Goal: Task Accomplishment & Management: Manage account settings

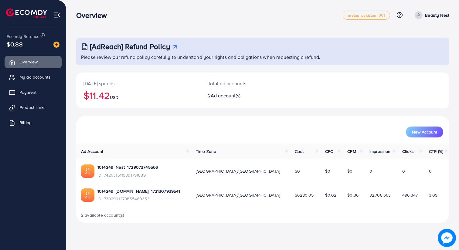
click at [45, 84] on ul "Overview My ad accounts Payment Product Links Billing" at bounding box center [33, 94] width 66 height 82
click at [40, 77] on span "My ad accounts" at bounding box center [36, 77] width 31 height 6
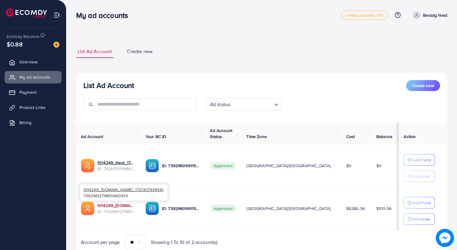
click at [136, 205] on link "1014249_[DOMAIN_NAME]_1721307939541" at bounding box center [116, 205] width 39 height 6
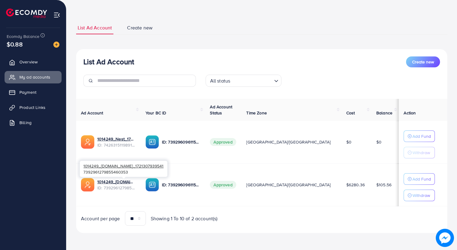
click at [116, 190] on span "ID: 7392961279855460353" at bounding box center [116, 188] width 39 height 6
click at [143, 25] on span "Create new" at bounding box center [139, 27] width 25 height 7
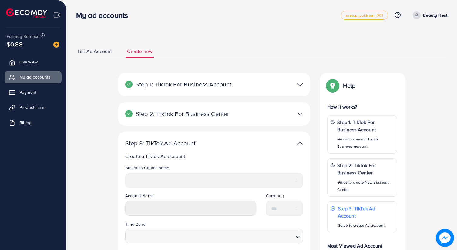
click at [91, 47] on link "List Ad Account" at bounding box center [94, 51] width 37 height 13
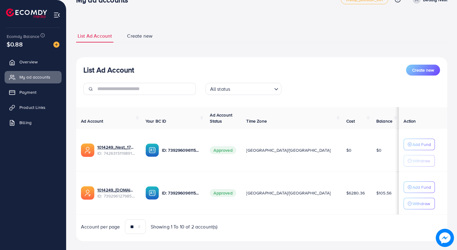
scroll to position [19, 0]
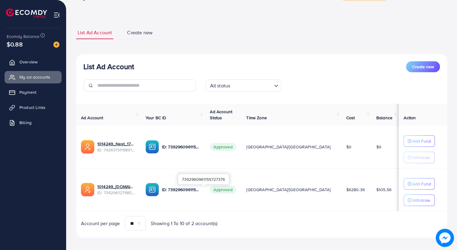
click at [201, 192] on p "ID: 7392960961155727376" at bounding box center [181, 189] width 39 height 7
click at [38, 62] on span "Overview" at bounding box center [30, 62] width 18 height 6
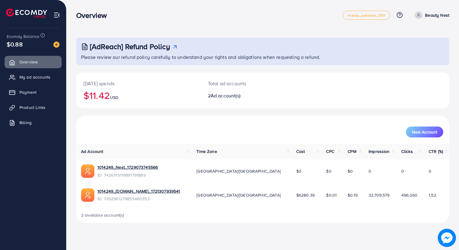
click at [441, 16] on p "Beauty Nest" at bounding box center [437, 15] width 24 height 7
click at [413, 34] on span "Profile" at bounding box center [411, 35] width 14 height 7
select select "********"
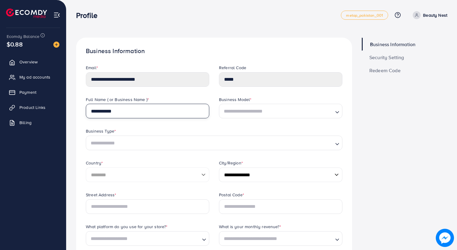
click at [157, 107] on input "**********" at bounding box center [147, 111] width 123 height 15
type input "********"
click at [167, 129] on div "Business Type *" at bounding box center [214, 132] width 257 height 8
click at [229, 112] on input "Search for option" at bounding box center [277, 111] width 111 height 9
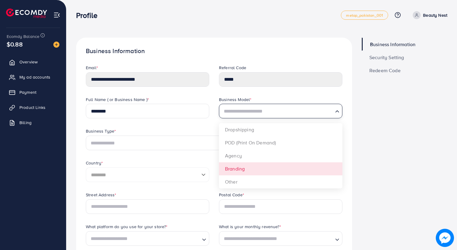
click at [247, 170] on div "**********" at bounding box center [214, 144] width 266 height 96
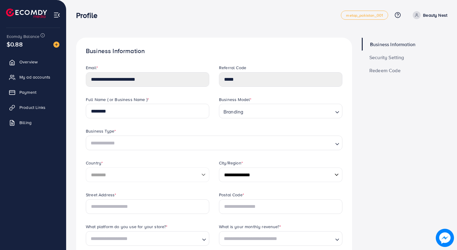
click at [241, 113] on div "Branding" at bounding box center [277, 111] width 112 height 10
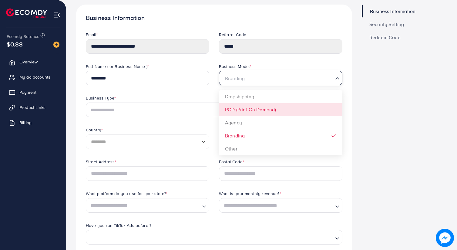
scroll to position [45, 0]
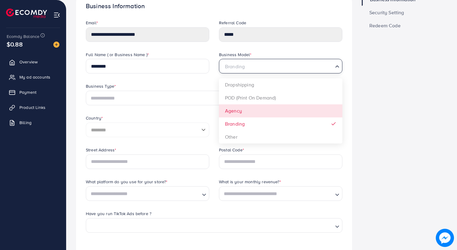
click at [183, 84] on div "Business Type *" at bounding box center [214, 87] width 257 height 8
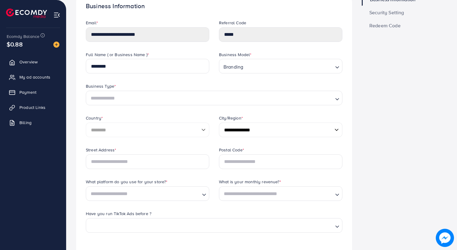
click at [182, 106] on div "Business Type * Loading..." at bounding box center [214, 99] width 266 height 32
click at [180, 100] on input "Search for option" at bounding box center [211, 98] width 244 height 9
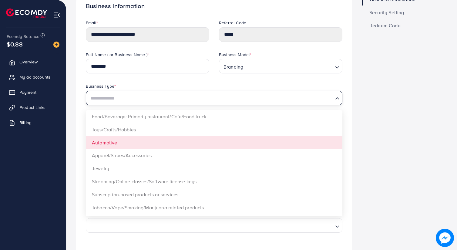
scroll to position [27, 0]
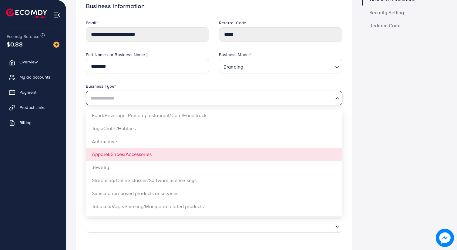
click at [191, 157] on form "**********" at bounding box center [214, 212] width 257 height 385
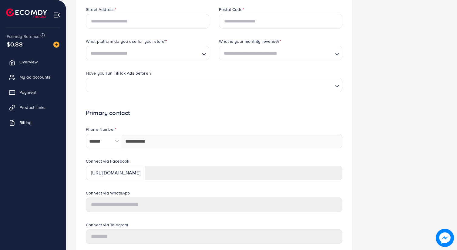
scroll to position [229, 0]
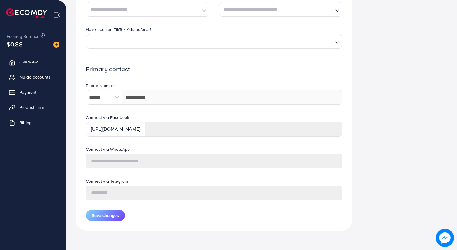
click at [117, 98] on div at bounding box center [117, 97] width 11 height 15
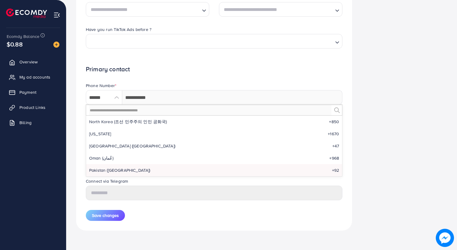
click at [117, 173] on li "Pakistan (‫[GEOGRAPHIC_DATA]‬‎) +92" at bounding box center [214, 170] width 256 height 12
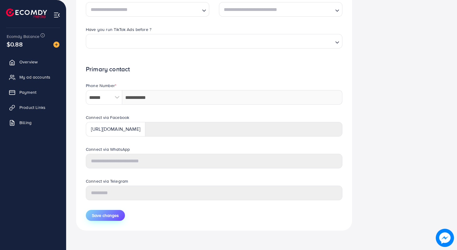
click at [114, 218] on span "Save changes" at bounding box center [105, 215] width 27 height 6
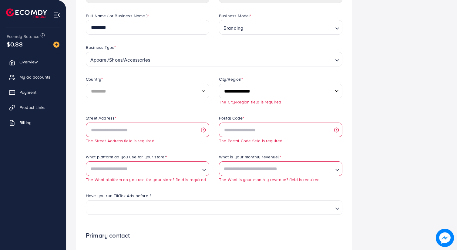
scroll to position [85, 0]
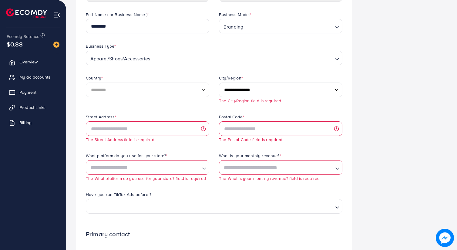
click at [252, 92] on select "**********" at bounding box center [280, 90] width 123 height 15
click at [236, 89] on select "**********" at bounding box center [280, 90] width 123 height 15
select select "******"
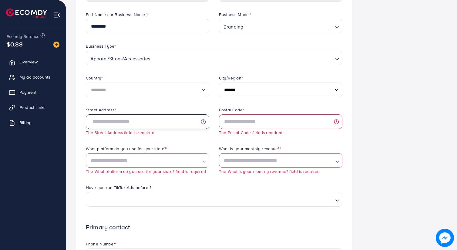
click at [177, 122] on input "text" at bounding box center [147, 121] width 123 height 15
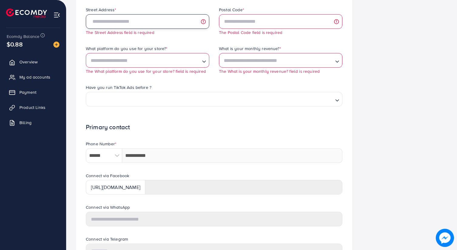
scroll to position [191, 0]
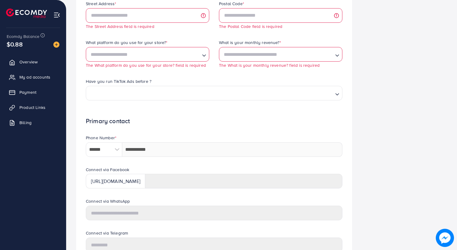
click at [166, 91] on input "Search for option" at bounding box center [212, 93] width 241 height 9
click at [155, 117] on form "**********" at bounding box center [214, 73] width 257 height 400
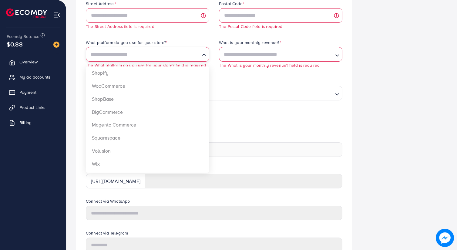
click at [168, 52] on input "Search for option" at bounding box center [144, 54] width 111 height 9
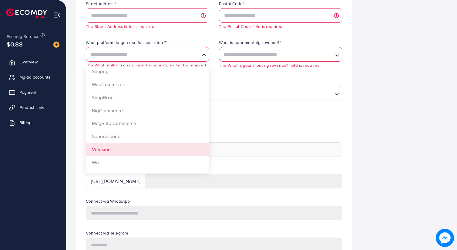
scroll to position [0, 0]
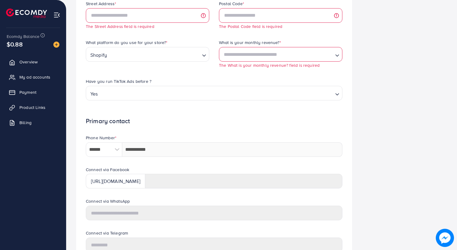
click at [154, 79] on div "Street Address * The Street Address field is required Postal Code * The Postal …" at bounding box center [214, 56] width 266 height 110
click at [257, 59] on input "Search for option" at bounding box center [277, 54] width 111 height 9
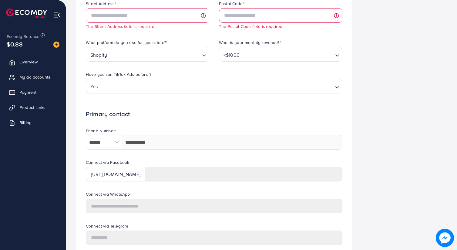
click at [254, 57] on input "Search for option" at bounding box center [286, 54] width 91 height 9
click at [258, 87] on div "Street Address * The Street Address field is required Postal Code * The Postal …" at bounding box center [214, 52] width 266 height 103
click at [214, 78] on div "Have you run TikTok Ads before ?" at bounding box center [214, 75] width 257 height 8
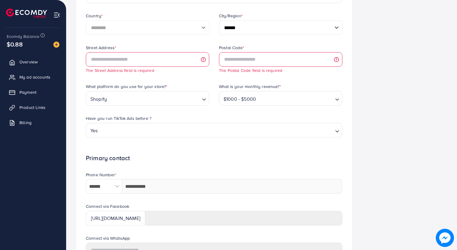
scroll to position [116, 0]
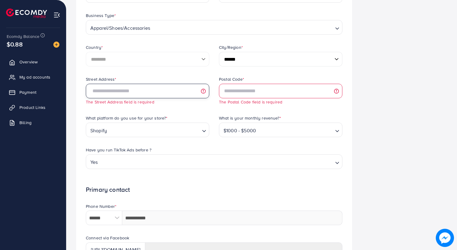
click at [154, 92] on input "text" at bounding box center [147, 91] width 123 height 15
type input "**********"
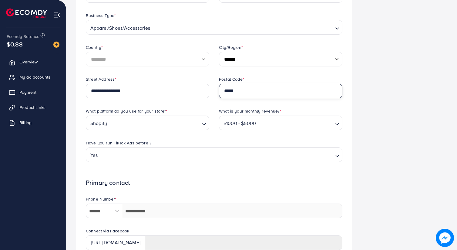
type input "*****"
click at [159, 140] on div "Have you run TikTok Ads before ?" at bounding box center [214, 144] width 257 height 8
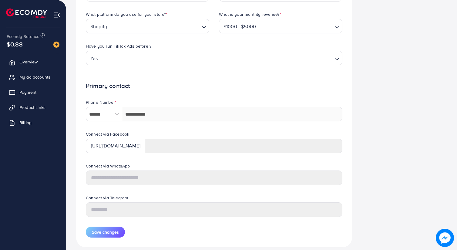
scroll to position [229, 0]
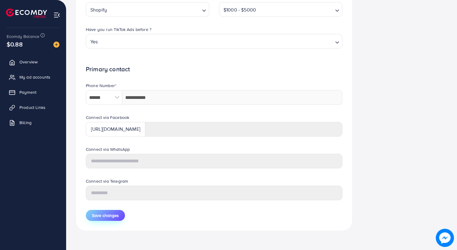
click at [107, 216] on span "Save changes" at bounding box center [105, 215] width 27 height 6
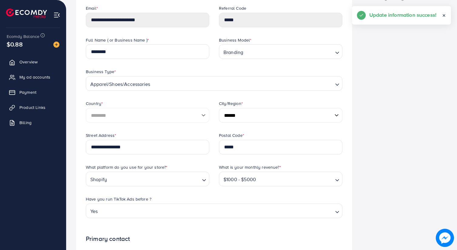
scroll to position [0, 0]
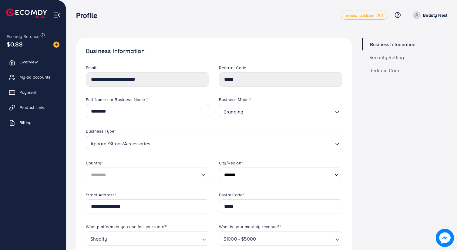
click at [386, 58] on span "Security Setting" at bounding box center [386, 57] width 35 height 5
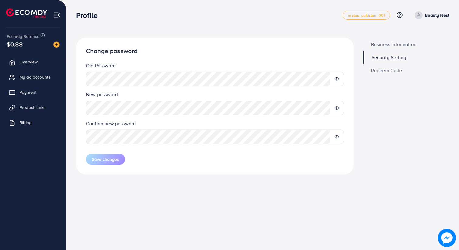
click at [430, 17] on p "Beauty Nest" at bounding box center [437, 15] width 24 height 7
click at [413, 35] on span "Profile" at bounding box center [411, 35] width 14 height 7
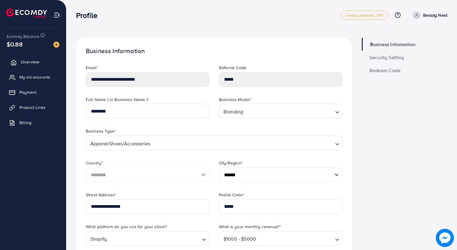
click at [38, 64] on span "Overview" at bounding box center [30, 62] width 18 height 6
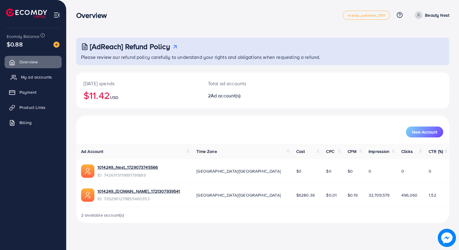
click at [39, 77] on span "My ad accounts" at bounding box center [36, 77] width 31 height 6
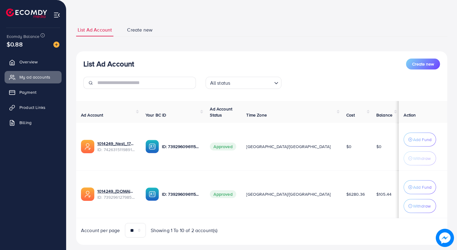
scroll to position [33, 0]
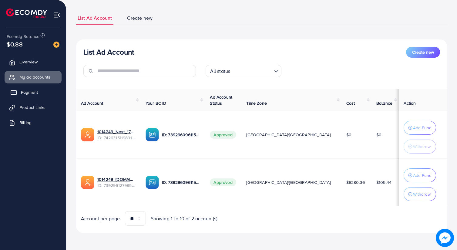
click at [41, 92] on link "Payment" at bounding box center [33, 92] width 57 height 12
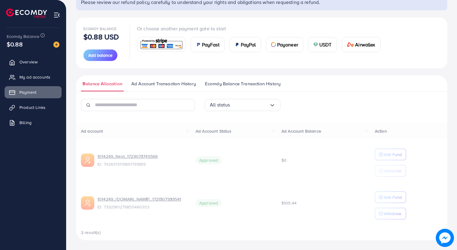
scroll to position [55, 0]
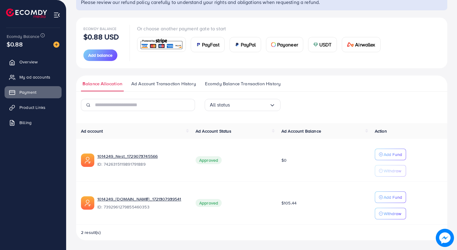
click at [154, 84] on span "Ad Account Transaction History" at bounding box center [163, 83] width 65 height 7
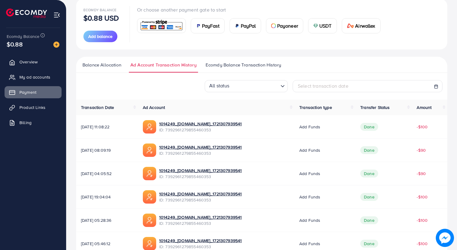
scroll to position [72, 0]
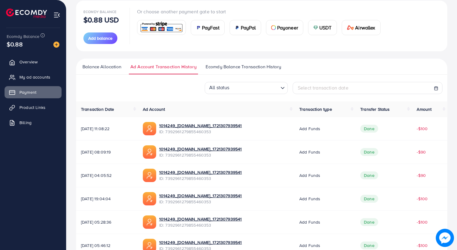
click at [248, 64] on span "Ecomdy Balance Transaction History" at bounding box center [244, 66] width 76 height 7
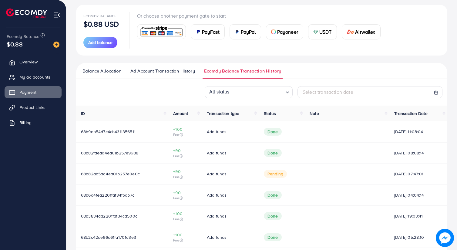
scroll to position [63, 0]
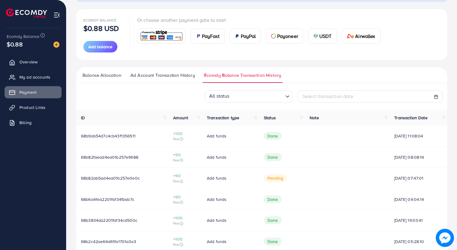
click at [104, 78] on span "Balance Allocation" at bounding box center [102, 75] width 39 height 7
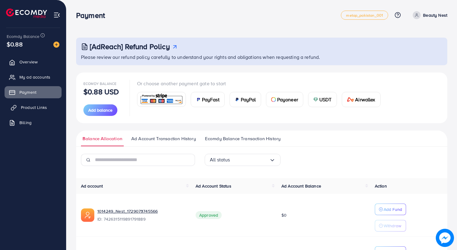
click at [30, 105] on span "Product Links" at bounding box center [34, 107] width 26 height 6
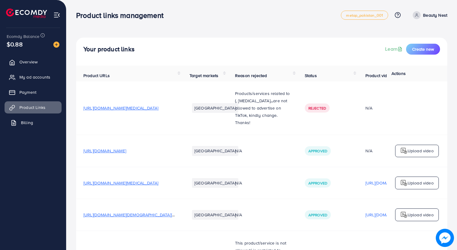
click at [21, 124] on span "Billing" at bounding box center [27, 123] width 12 height 6
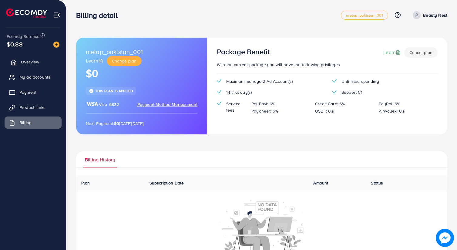
click at [25, 64] on span "Overview" at bounding box center [30, 62] width 18 height 6
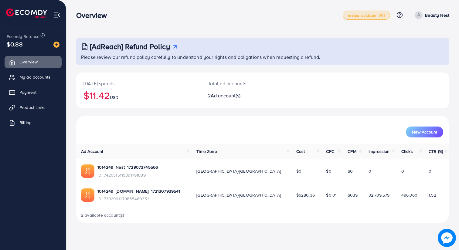
click at [379, 14] on span "metap_pakistan_001" at bounding box center [366, 15] width 37 height 4
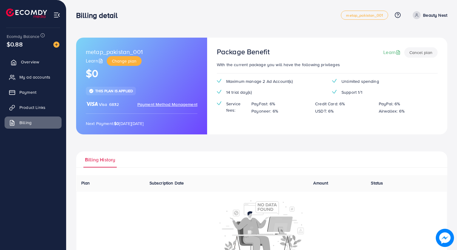
click at [51, 61] on link "Overview" at bounding box center [33, 62] width 57 height 12
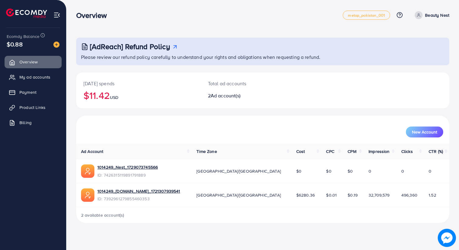
click at [444, 15] on p "Beauty Nest" at bounding box center [437, 15] width 24 height 7
click at [410, 32] on link "Profile" at bounding box center [420, 36] width 58 height 14
select select "********"
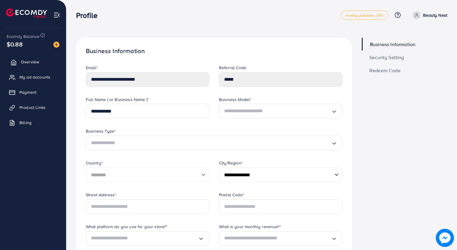
click at [35, 59] on span "Overview" at bounding box center [30, 62] width 18 height 6
